Goal: Task Accomplishment & Management: Complete application form

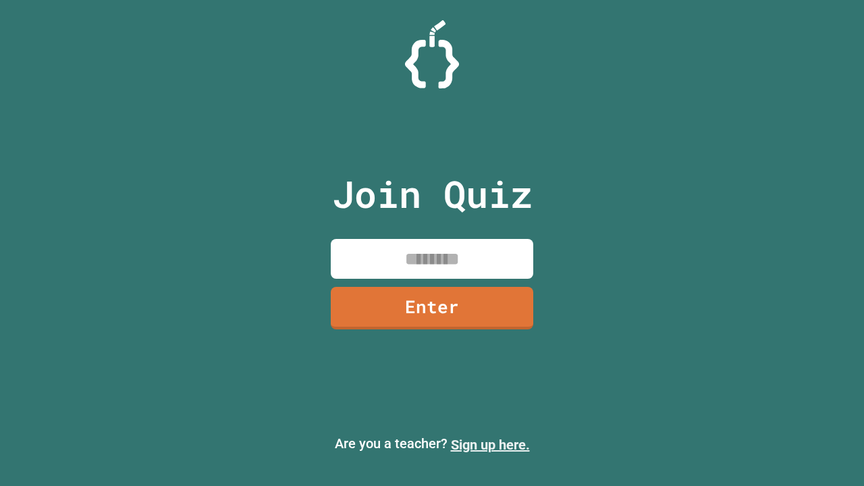
click at [490, 445] on link "Sign up here." at bounding box center [490, 445] width 79 height 16
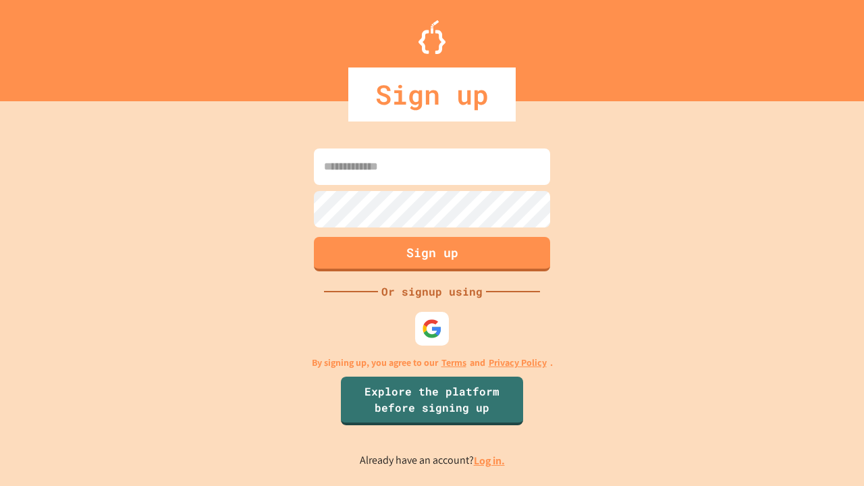
click at [490, 460] on link "Log in." at bounding box center [489, 461] width 31 height 14
